Goal: Task Accomplishment & Management: Manage account settings

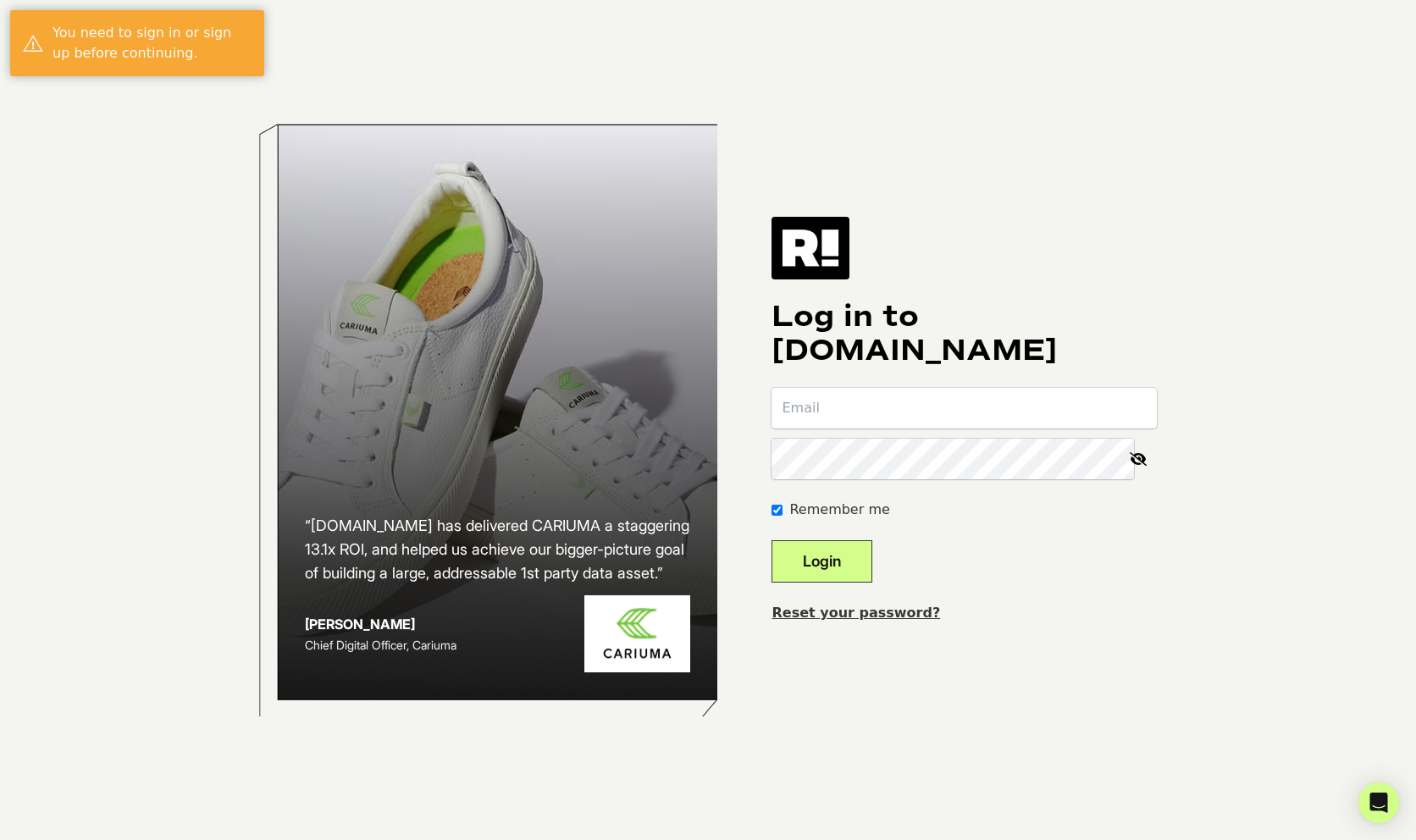
type input "[EMAIL_ADDRESS][DOMAIN_NAME]"
click at [986, 264] on div "Log in to Retention.com Remember me Login Reset your password?" at bounding box center [964, 419] width 385 height 406
click at [925, 365] on h1 "Log in to [DOMAIN_NAME]" at bounding box center [964, 333] width 385 height 68
click at [870, 401] on input "email" at bounding box center [964, 408] width 385 height 41
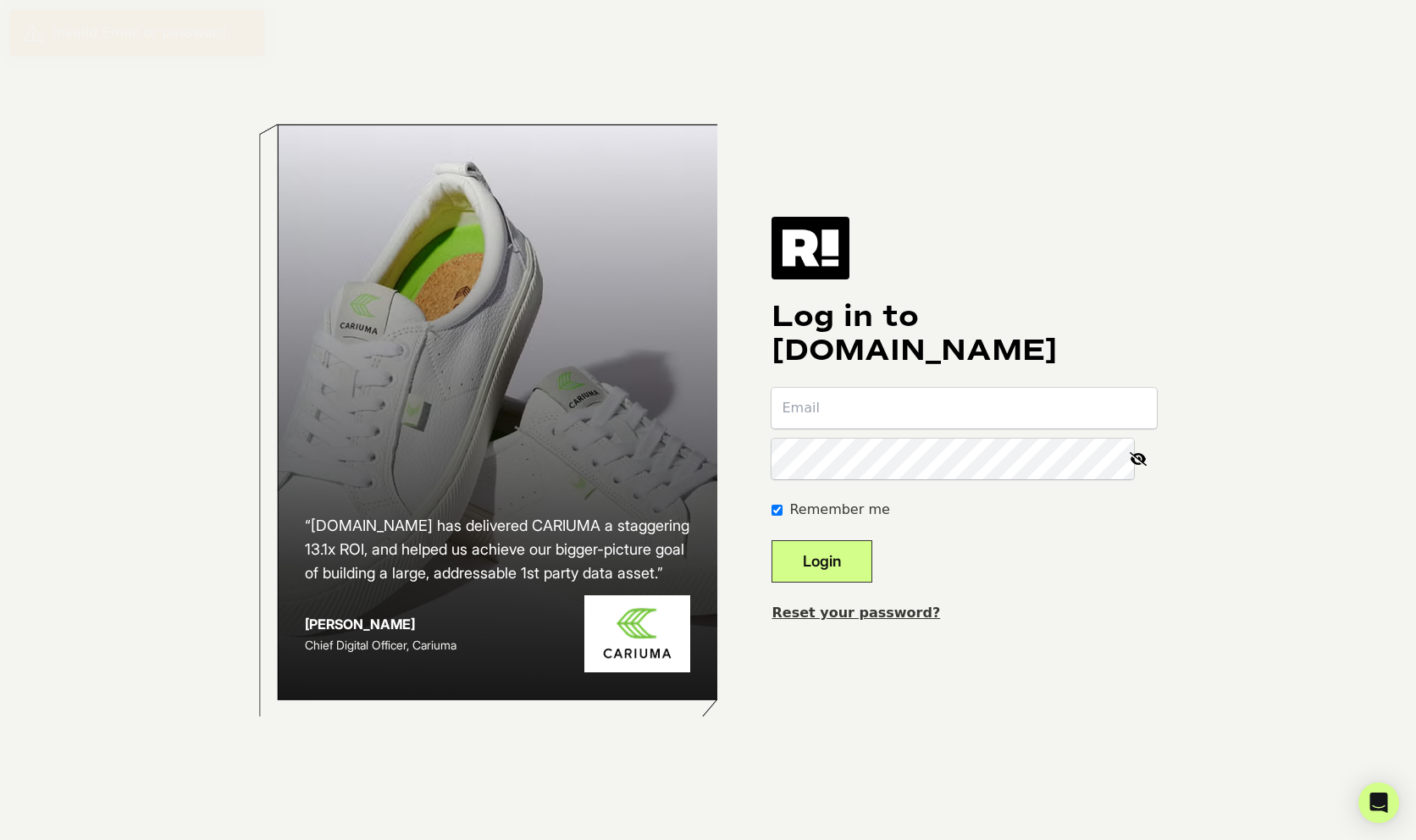
type input "[EMAIL_ADDRESS][DOMAIN_NAME]"
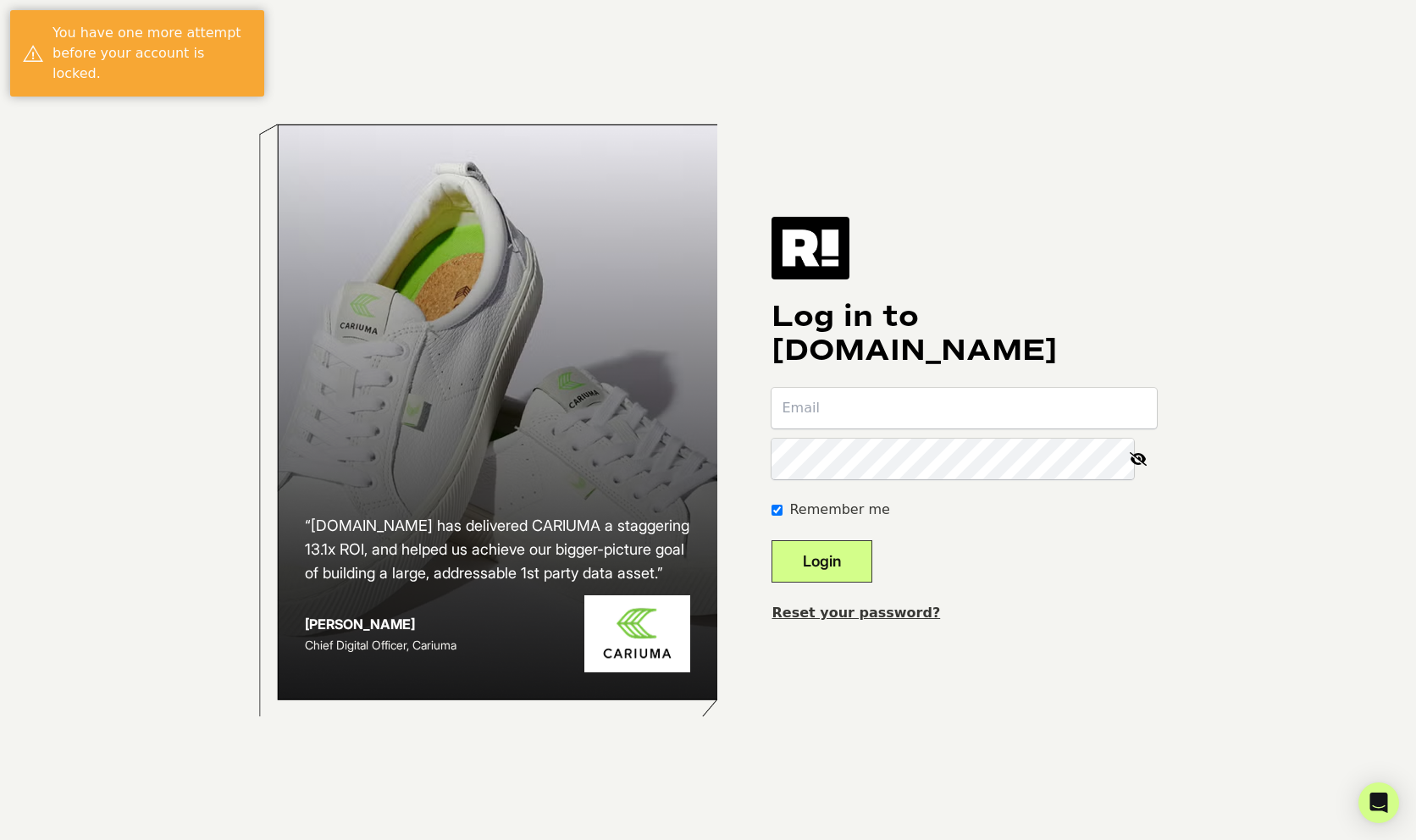
click at [869, 611] on link "Reset your password?" at bounding box center [856, 612] width 169 height 16
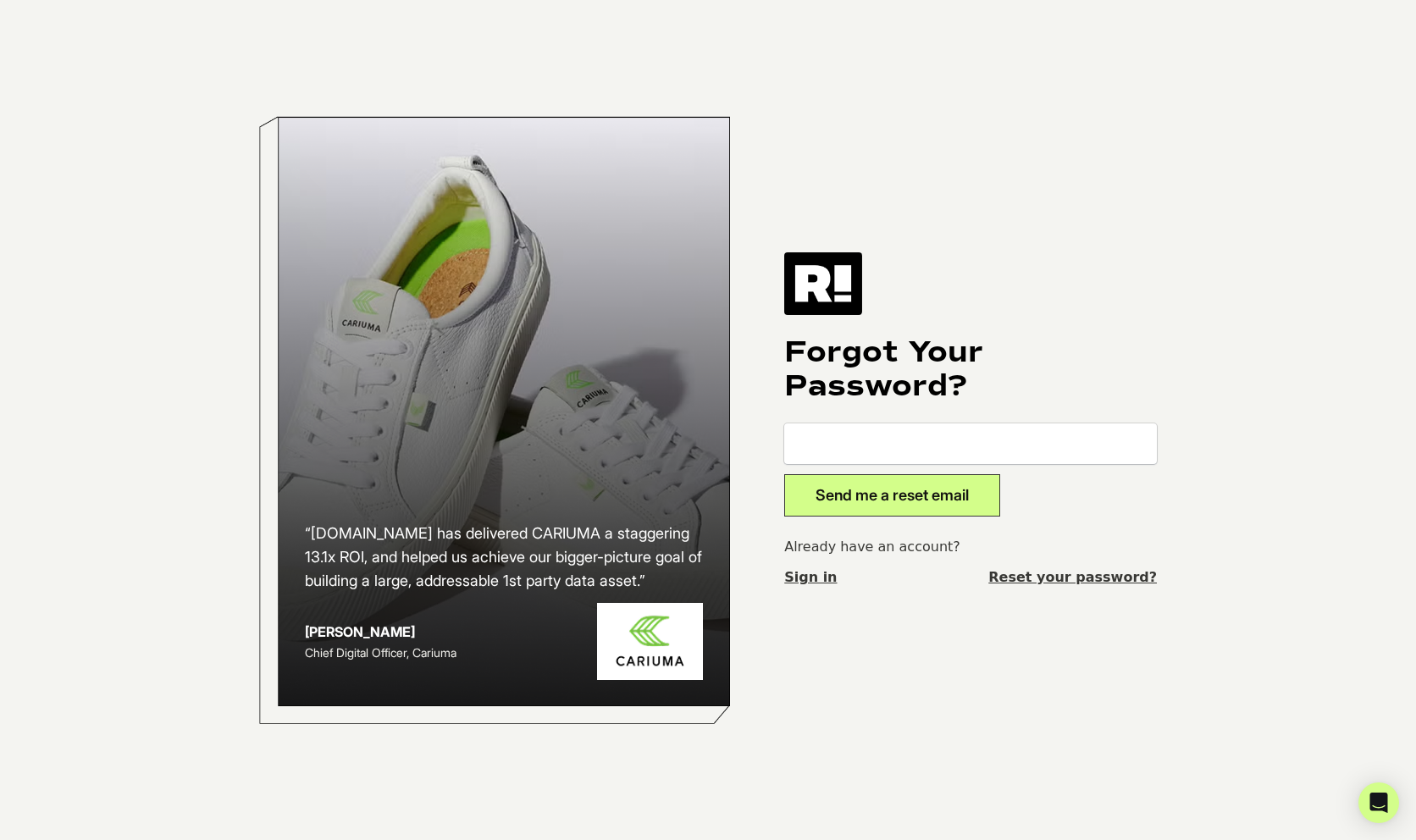
type input "benkennedy@thefeed.com"
click at [863, 502] on button "Send me a reset email" at bounding box center [892, 495] width 216 height 42
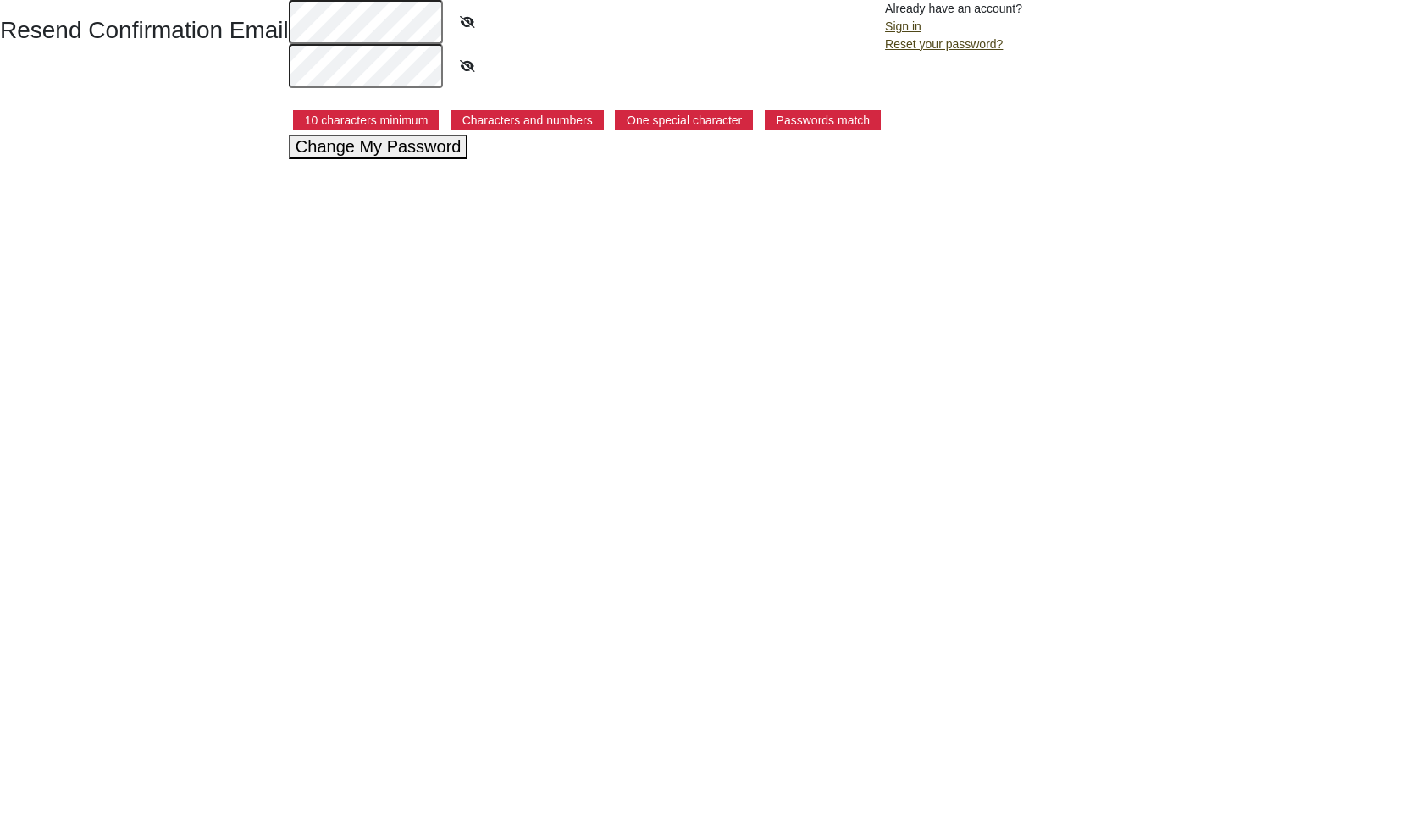
click at [411, 148] on button "Change My Password" at bounding box center [378, 147] width 179 height 24
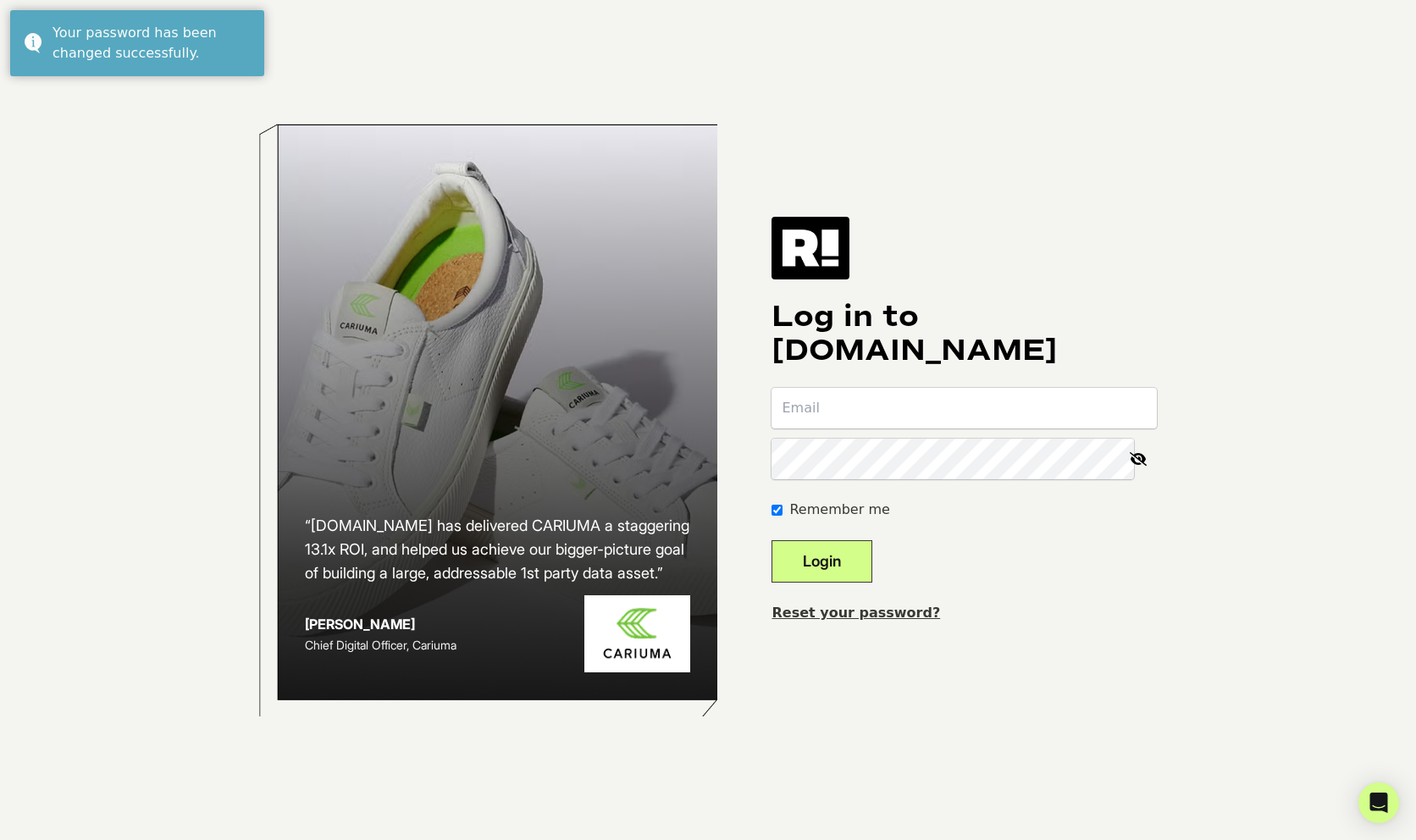
type input "[EMAIL_ADDRESS][DOMAIN_NAME]"
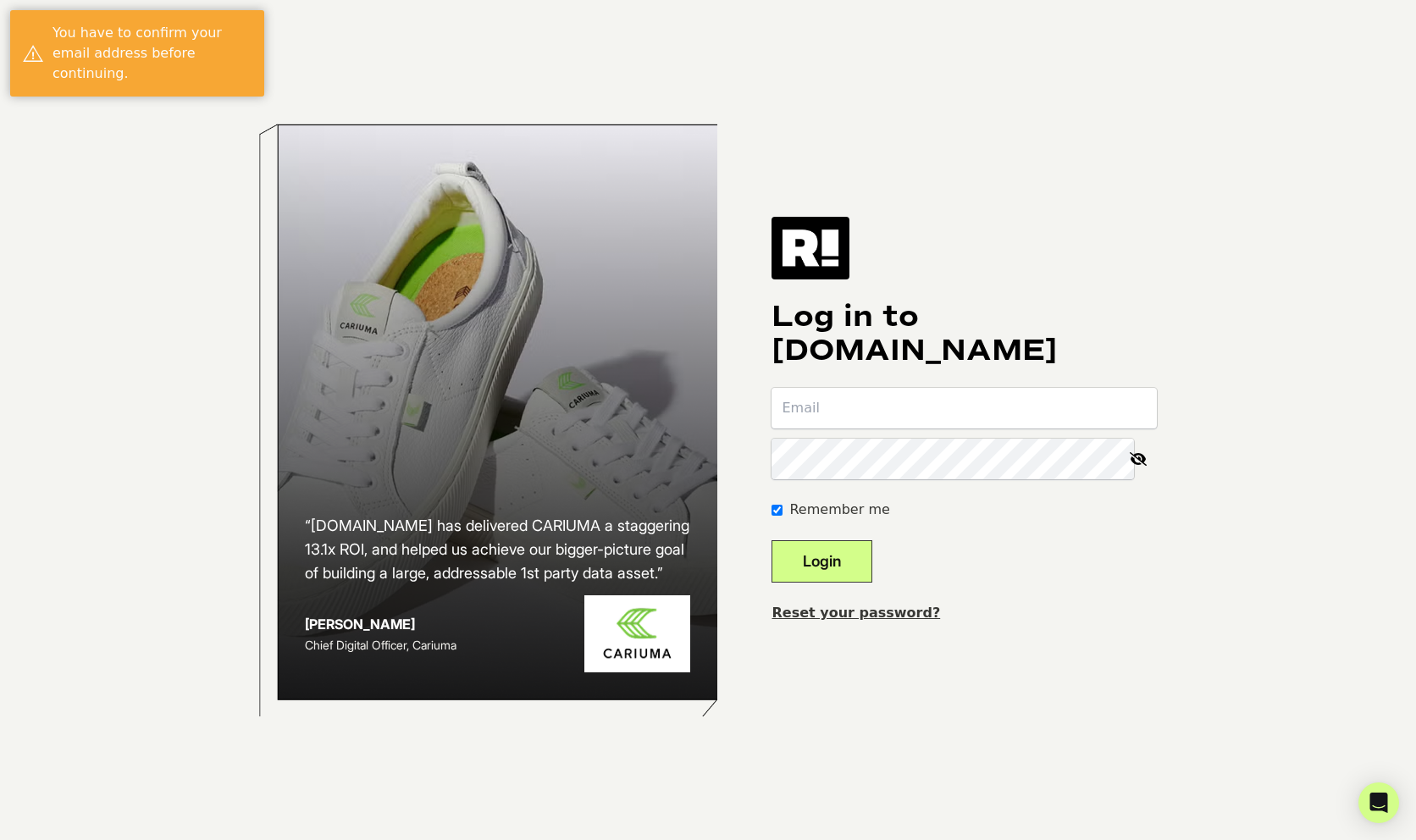
type input "[EMAIL_ADDRESS][DOMAIN_NAME]"
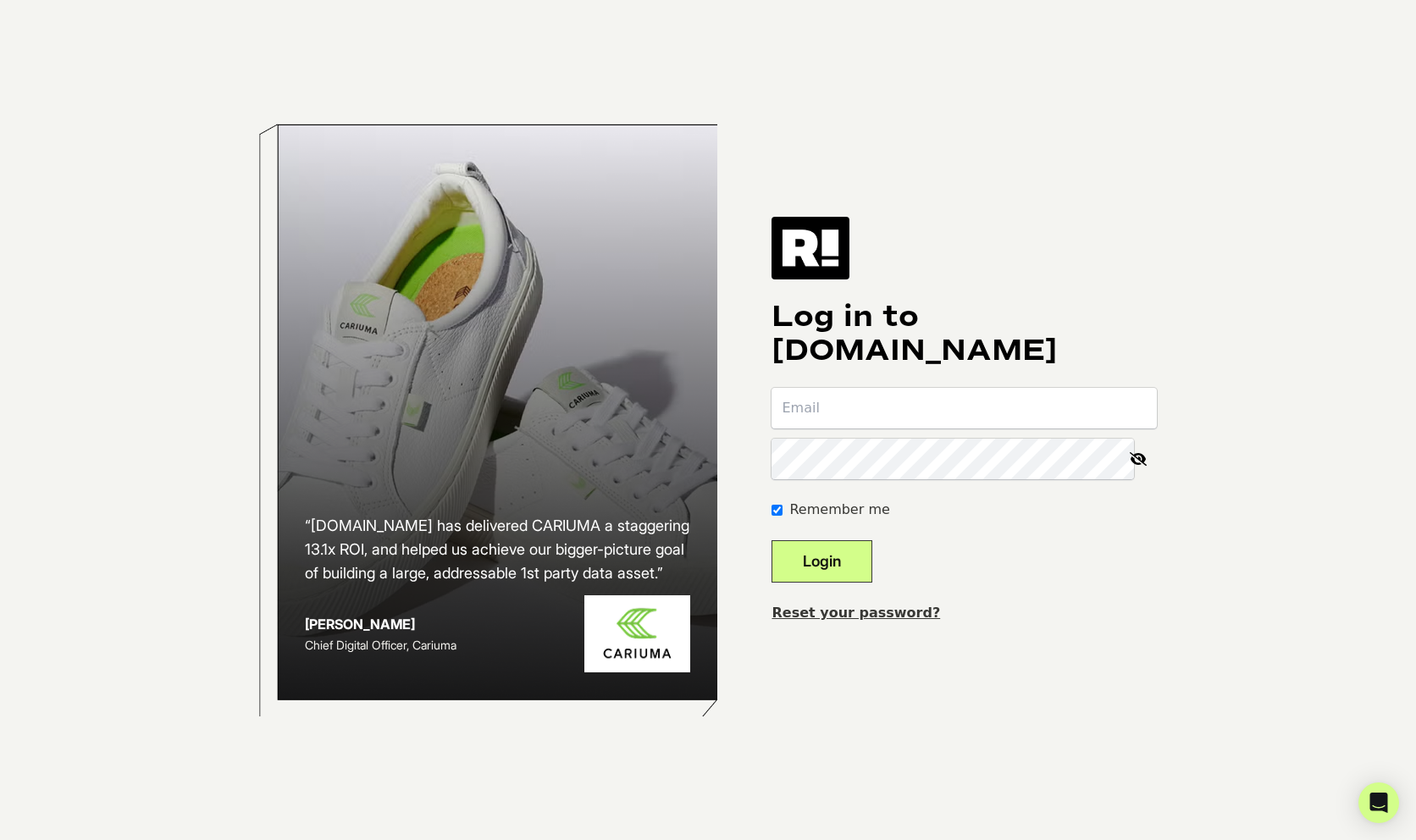
type input "[EMAIL_ADDRESS][DOMAIN_NAME]"
